Goal: Information Seeking & Learning: Check status

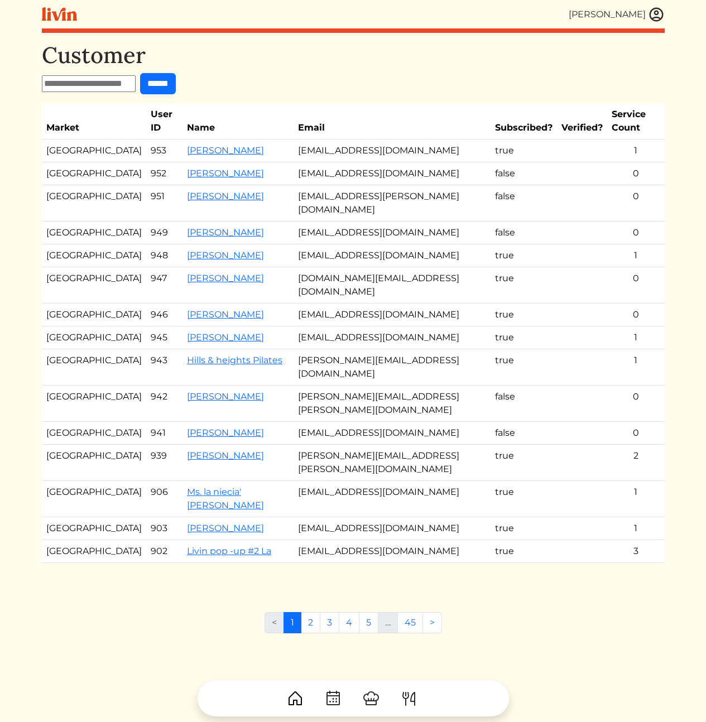
click at [272, 95] on div "Customer ****** Market User ID Name Email Subscribed? Verified? Service Count […" at bounding box center [353, 313] width 622 height 543
click at [311, 72] on div "Customer ****** Market User ID Name Email Subscribed? Verified? Service Count […" at bounding box center [353, 313] width 622 height 543
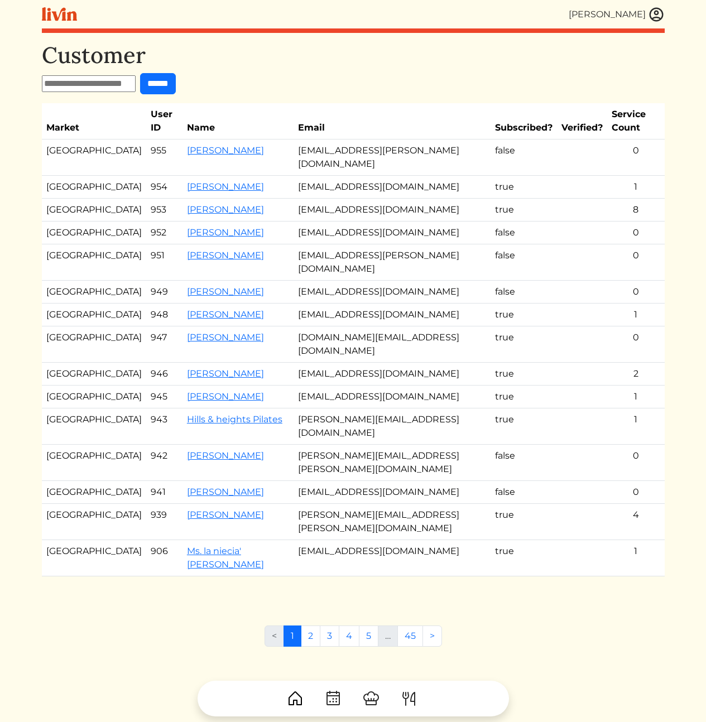
click at [397, 66] on h1 "Customer" at bounding box center [353, 55] width 622 height 27
drag, startPoint x: 387, startPoint y: 64, endPoint x: 265, endPoint y: 50, distance: 121.9
click at [386, 64] on h1 "Customer" at bounding box center [353, 55] width 622 height 27
click at [187, 145] on link "Jazzmene vitte" at bounding box center [225, 150] width 77 height 11
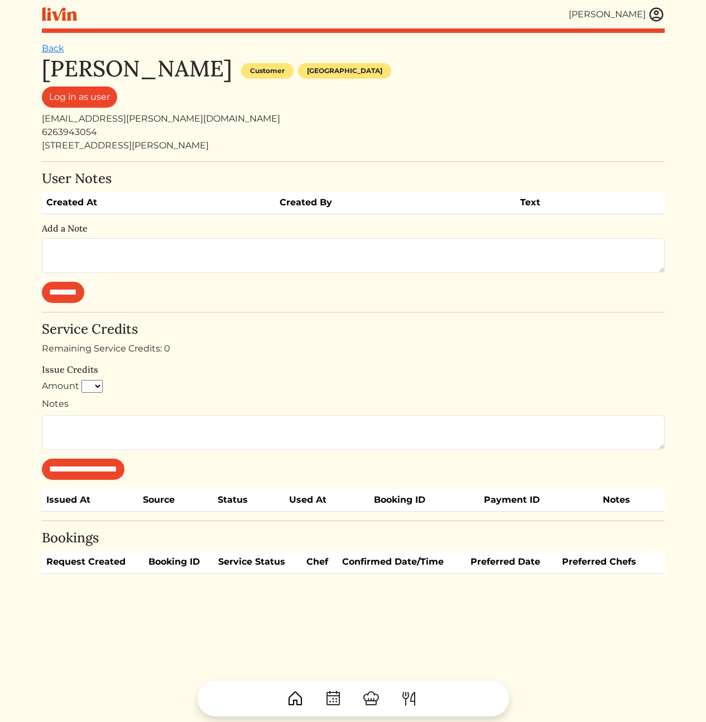
click at [101, 146] on div "1330 N Arroyo Blvd" at bounding box center [353, 145] width 622 height 13
click at [239, 143] on div "1330 N Arroyo Blvd" at bounding box center [353, 145] width 622 height 13
drag, startPoint x: 223, startPoint y: 143, endPoint x: 218, endPoint y: 110, distance: 33.4
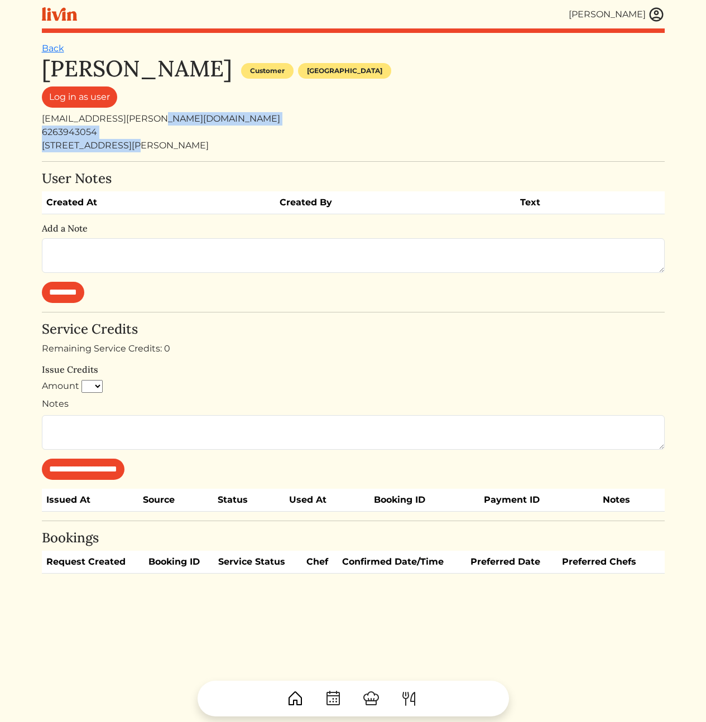
click at [218, 112] on div "Jazzmene vitte Customer Los angeles Log in as user jazz.ellison@gmail.com 62639…" at bounding box center [353, 103] width 622 height 97
click at [216, 107] on div "Log in as user" at bounding box center [353, 99] width 622 height 26
drag, startPoint x: 211, startPoint y: 108, endPoint x: 209, endPoint y: 142, distance: 34.1
click at [209, 142] on div "Jazzmene vitte Customer Los angeles Log in as user jazz.ellison@gmail.com 62639…" at bounding box center [353, 103] width 622 height 97
click at [209, 142] on div "1330 N Arroyo Blvd" at bounding box center [353, 145] width 622 height 13
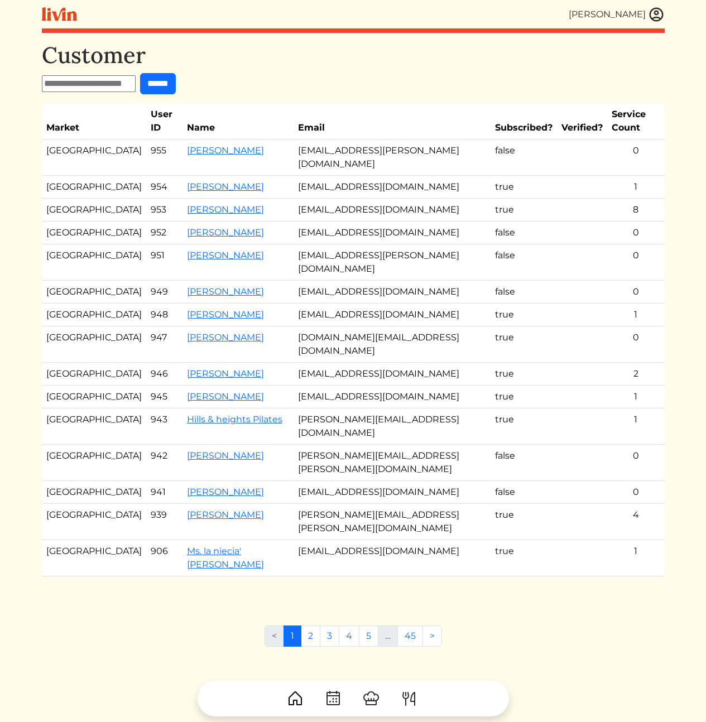
click at [369, 244] on td "yedit.stephen@gmail.com" at bounding box center [391, 262] width 197 height 36
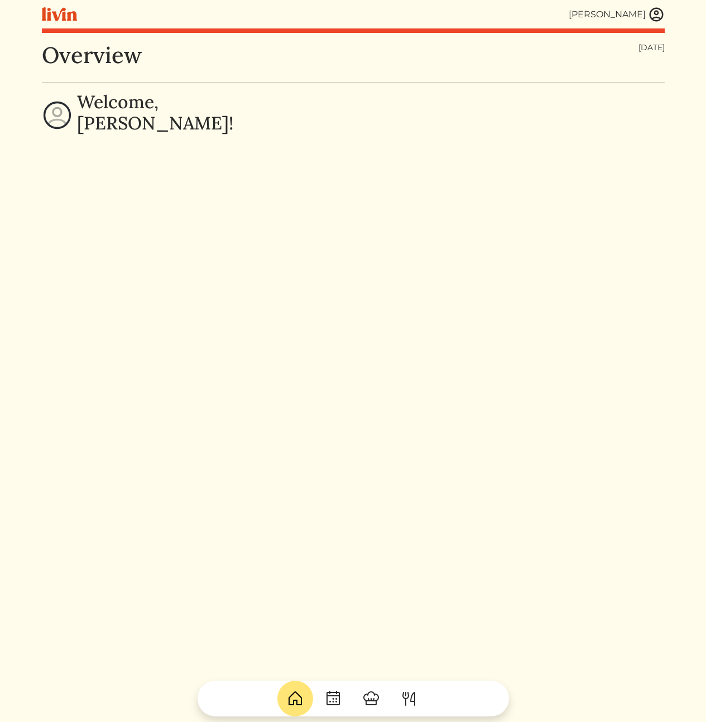
click at [654, 13] on img at bounding box center [656, 14] width 17 height 17
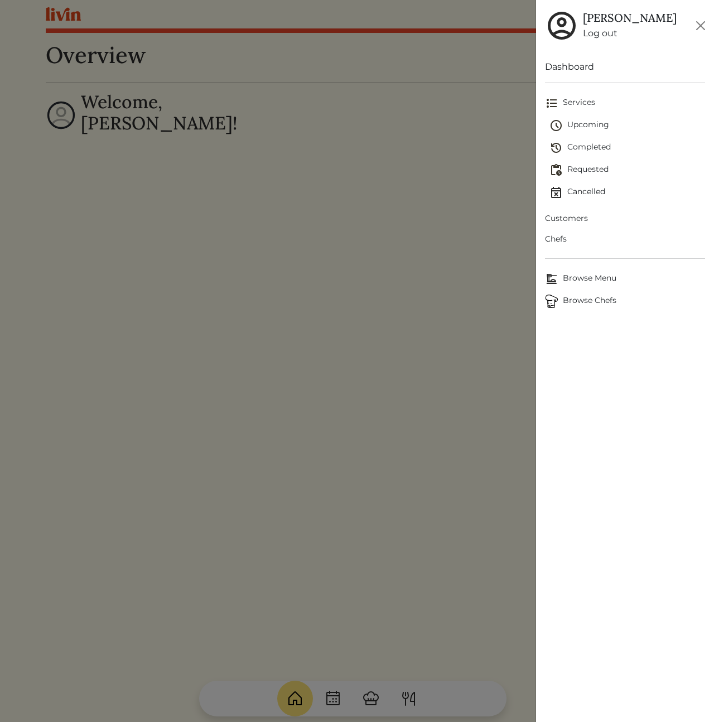
click at [576, 217] on span "Customers" at bounding box center [625, 219] width 160 height 12
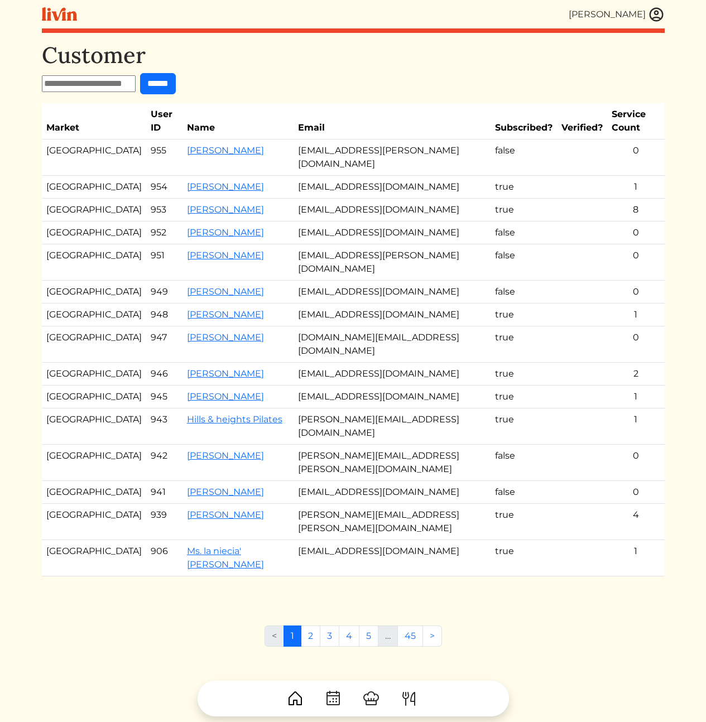
click at [318, 122] on th "Email" at bounding box center [391, 121] width 197 height 36
click at [212, 204] on link "Emeline Minor" at bounding box center [225, 209] width 77 height 11
click at [198, 368] on link "[PERSON_NAME]" at bounding box center [225, 373] width 77 height 11
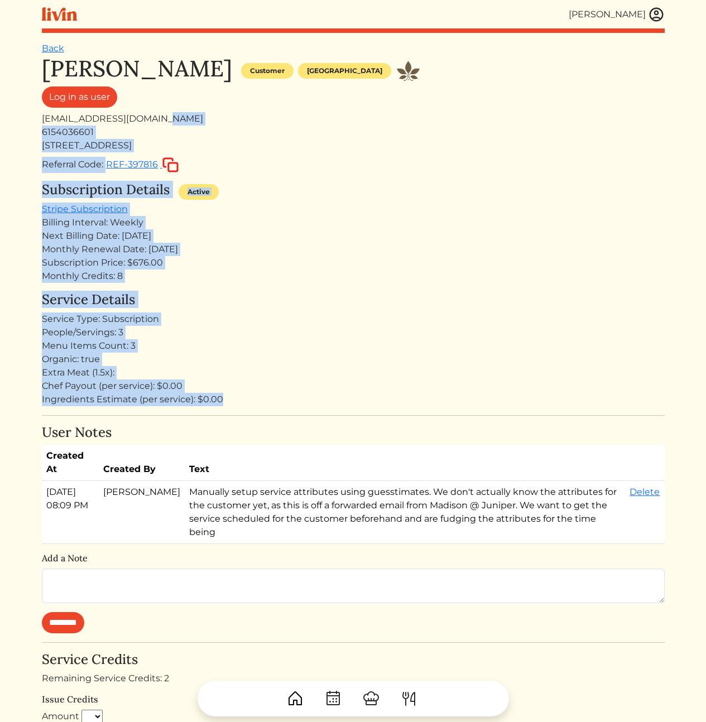
drag, startPoint x: 320, startPoint y: 392, endPoint x: 260, endPoint y: 112, distance: 286.8
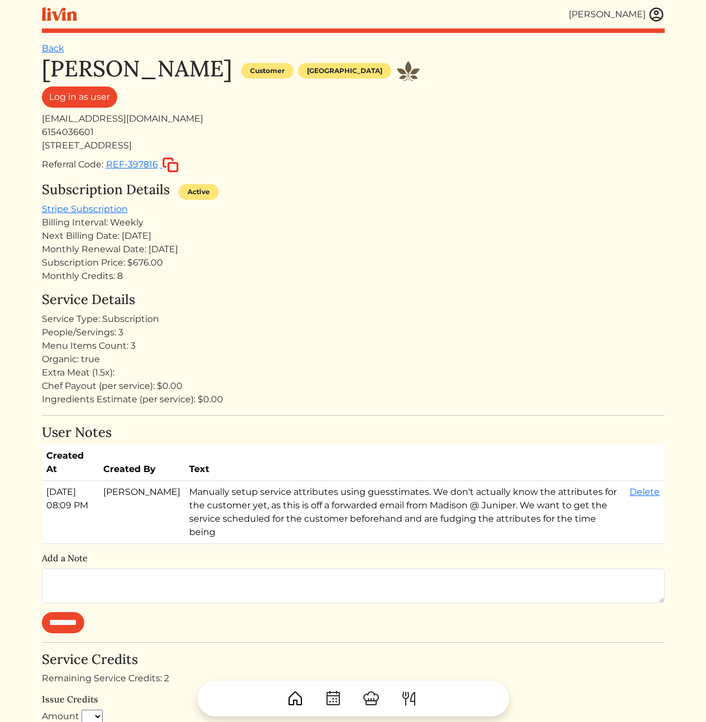
click at [260, 111] on div "Log in as user" at bounding box center [353, 99] width 622 height 26
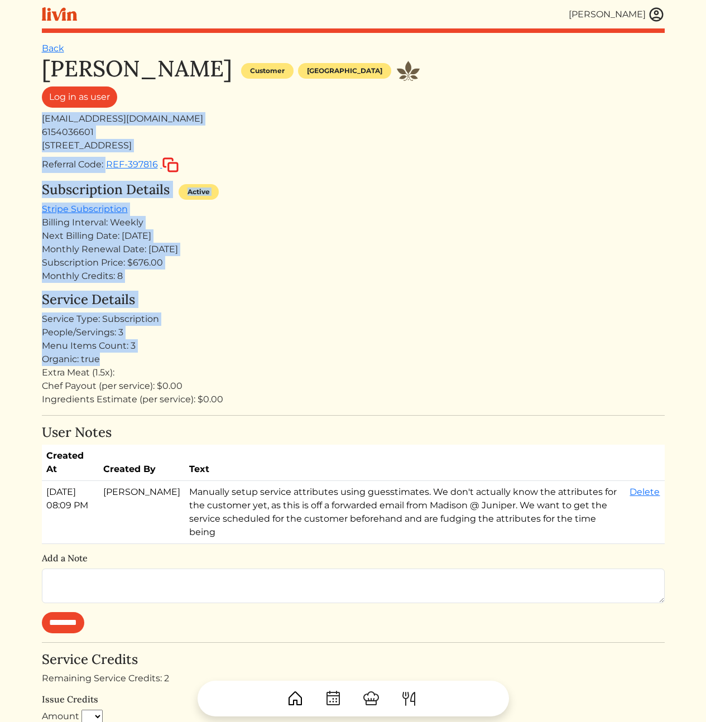
drag, startPoint x: 260, startPoint y: 112, endPoint x: 315, endPoint y: 376, distance: 270.0
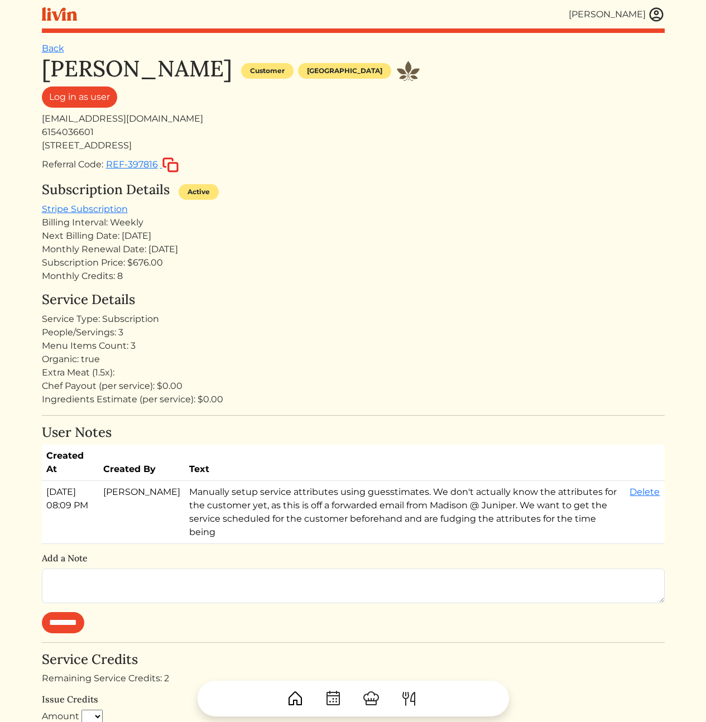
click at [316, 377] on div "Extra Meat (1.5x):" at bounding box center [353, 372] width 622 height 13
click at [304, 342] on div "Menu Items Count: 3" at bounding box center [353, 345] width 622 height 13
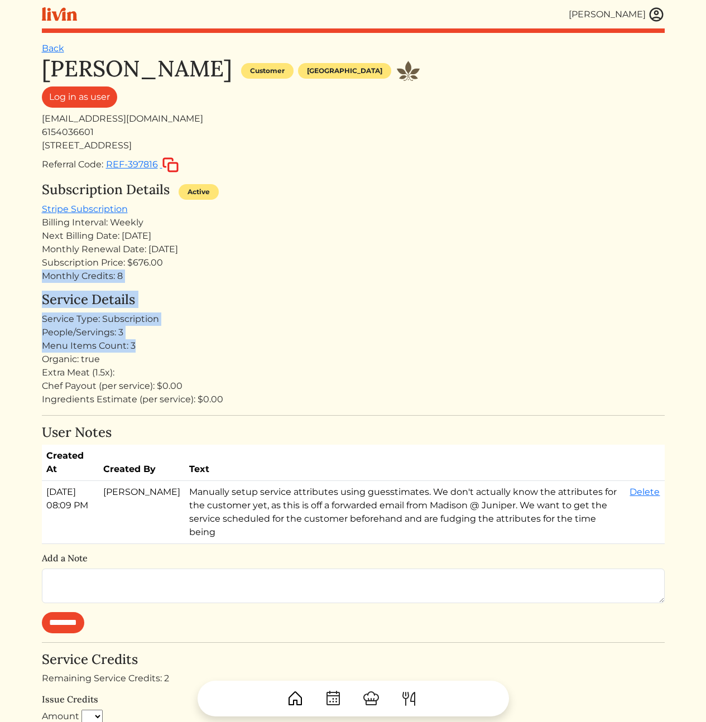
drag, startPoint x: 291, startPoint y: 307, endPoint x: 325, endPoint y: 385, distance: 85.4
click at [328, 391] on div "Chef Payout (per service): $0.00" at bounding box center [353, 385] width 622 height 13
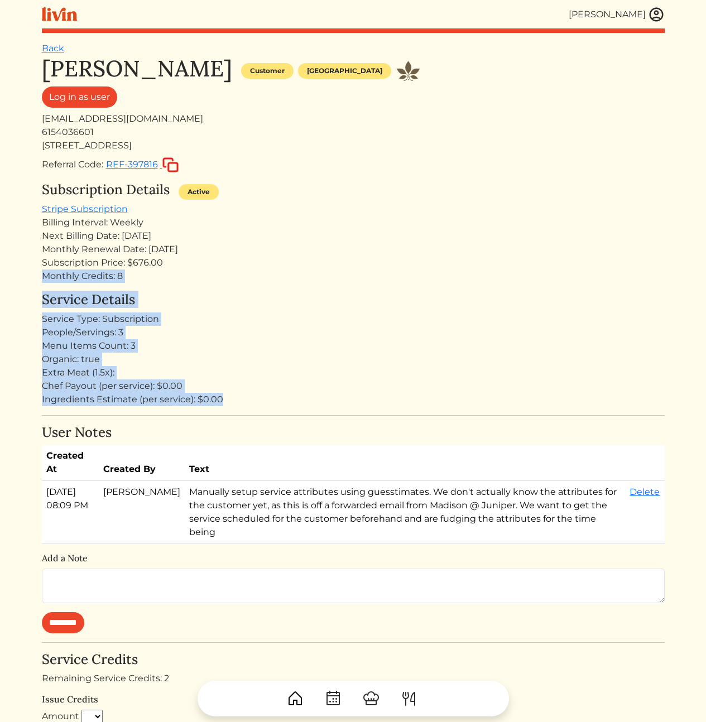
drag, startPoint x: 332, startPoint y: 402, endPoint x: 287, endPoint y: 257, distance: 152.4
click at [287, 257] on div "Subscription Price: $676.00" at bounding box center [353, 262] width 622 height 13
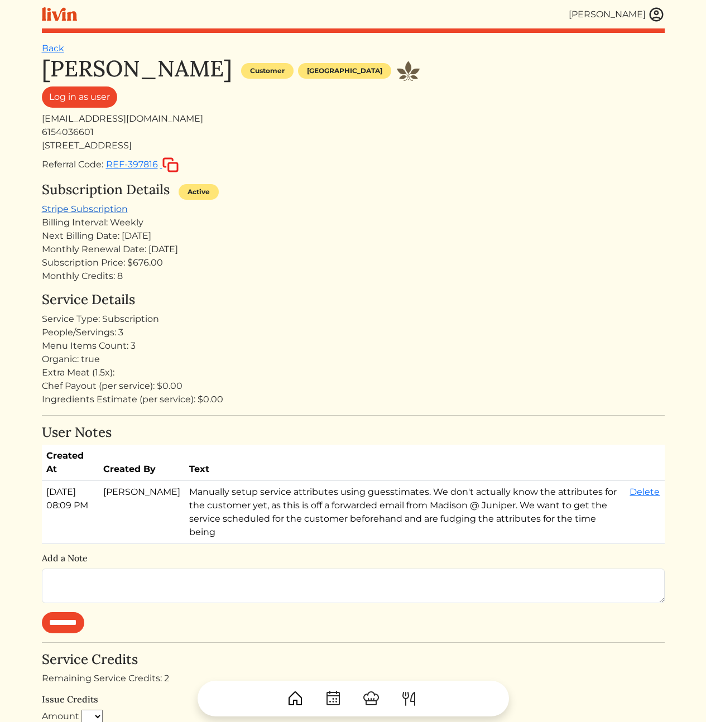
click at [79, 212] on link "Stripe Subscription" at bounding box center [85, 209] width 86 height 11
click at [191, 279] on div "Monthly Credits: 8" at bounding box center [353, 275] width 622 height 13
drag, startPoint x: 259, startPoint y: 247, endPoint x: 240, endPoint y: 213, distance: 39.2
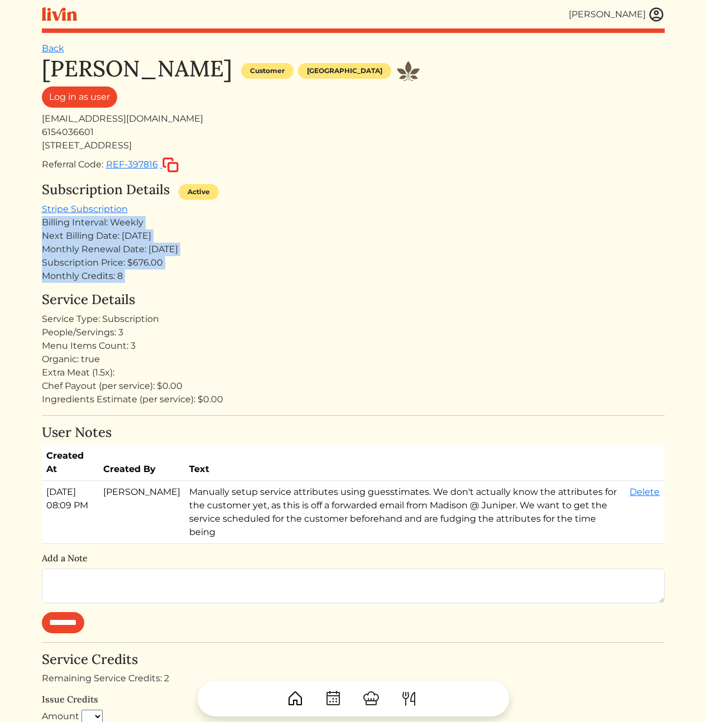
click at [240, 213] on div "Subscription Details Active Stripe Subscription Billing Interval: Weekly Next B…" at bounding box center [353, 232] width 622 height 101
drag, startPoint x: 233, startPoint y: 218, endPoint x: 249, endPoint y: 331, distance: 114.3
click at [254, 336] on div "People/Servings: 3" at bounding box center [353, 332] width 622 height 13
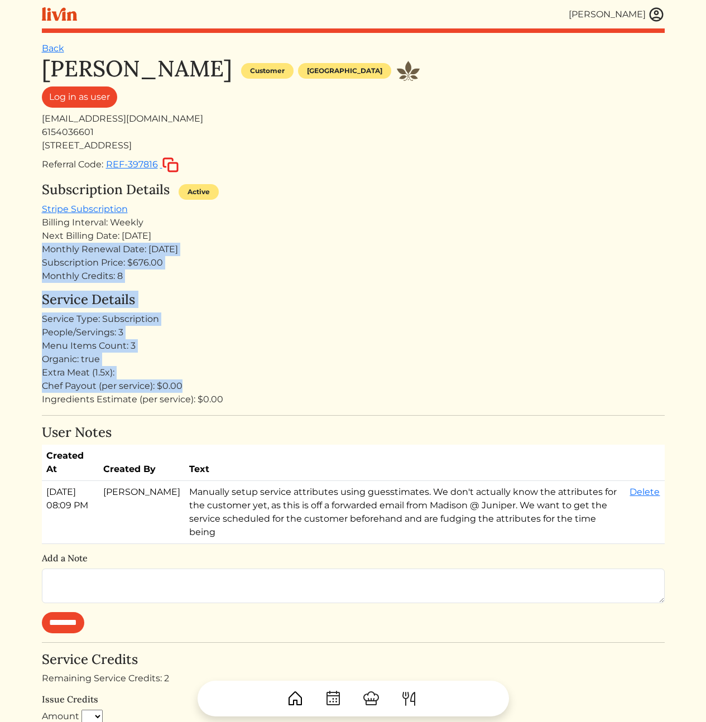
drag, startPoint x: 273, startPoint y: 385, endPoint x: 212, endPoint y: 239, distance: 158.0
click at [218, 238] on div "Next Billing Date: Aug 26, 2025" at bounding box center [353, 235] width 622 height 13
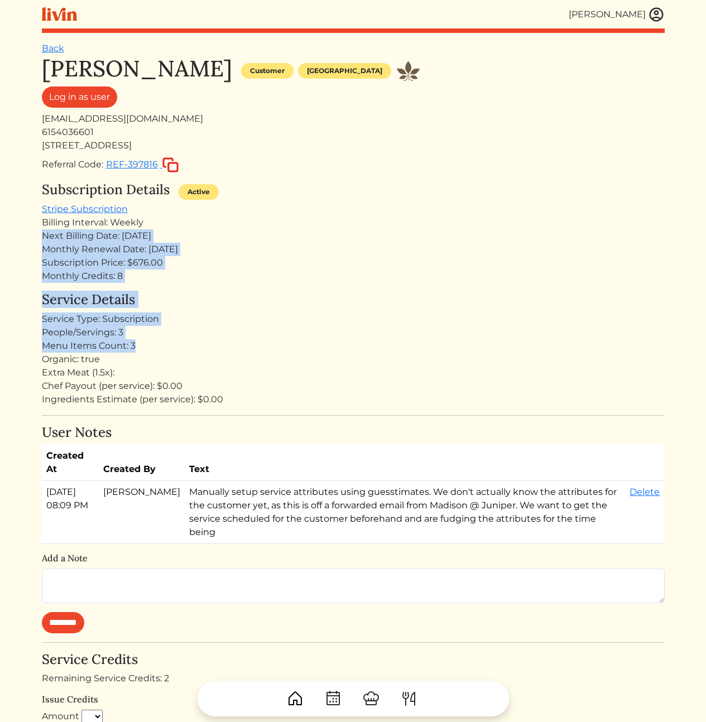
drag, startPoint x: 163, startPoint y: 223, endPoint x: 209, endPoint y: 350, distance: 135.9
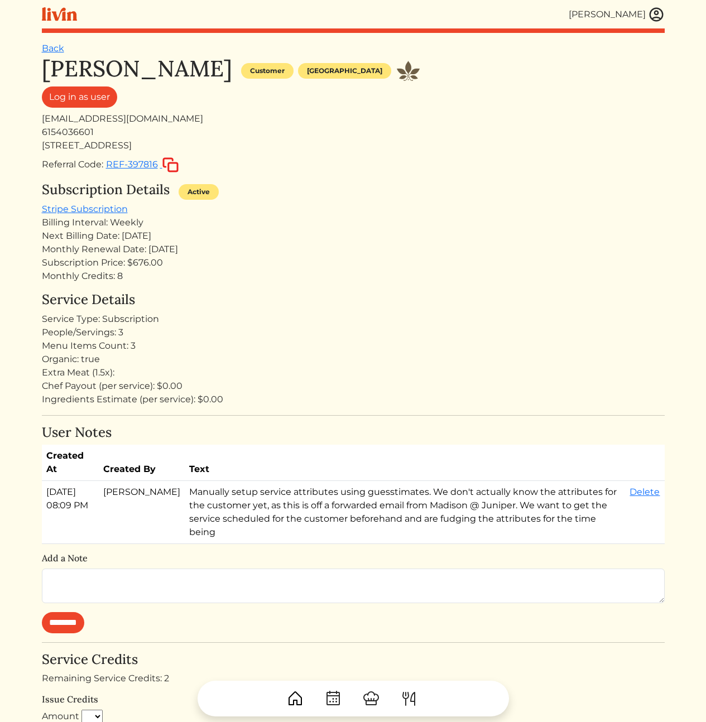
click at [210, 351] on div "Menu Items Count: 3" at bounding box center [353, 345] width 622 height 13
drag, startPoint x: 194, startPoint y: 284, endPoint x: 199, endPoint y: 231, distance: 53.2
click at [197, 228] on div "Billing Interval: Weekly" at bounding box center [353, 222] width 622 height 13
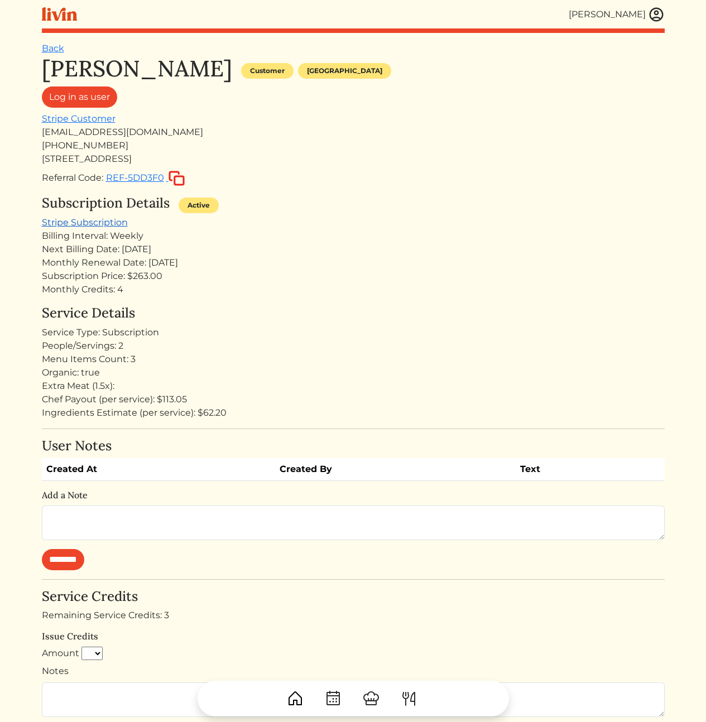
click at [70, 223] on link "Stripe Subscription" at bounding box center [85, 222] width 86 height 11
